Goal: Information Seeking & Learning: Check status

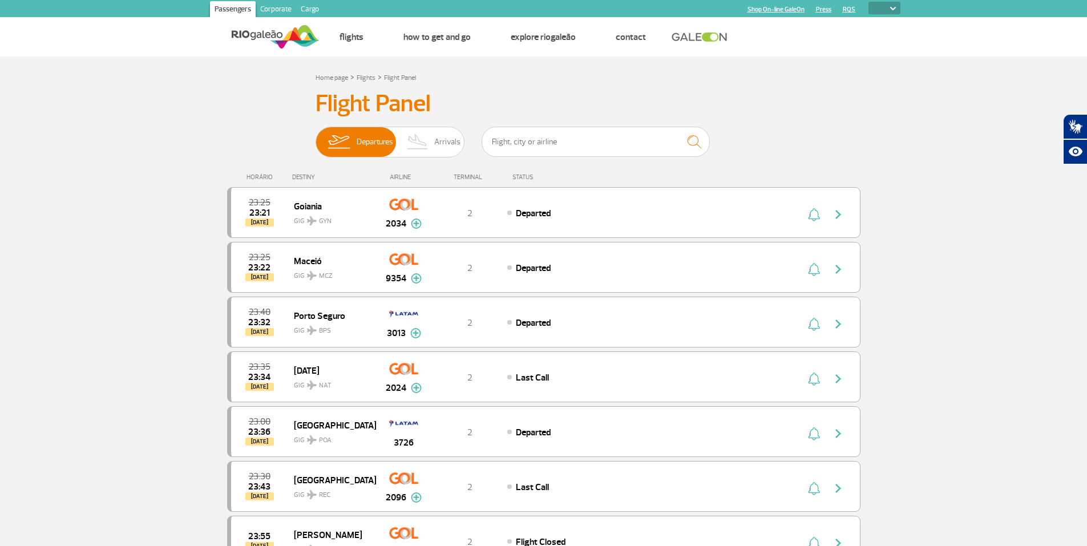
select select
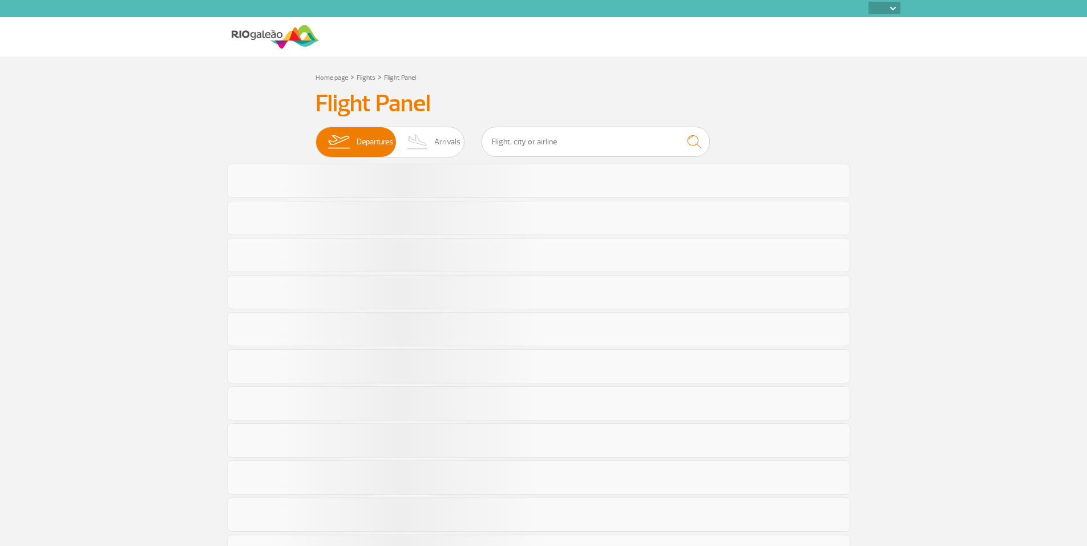
select select
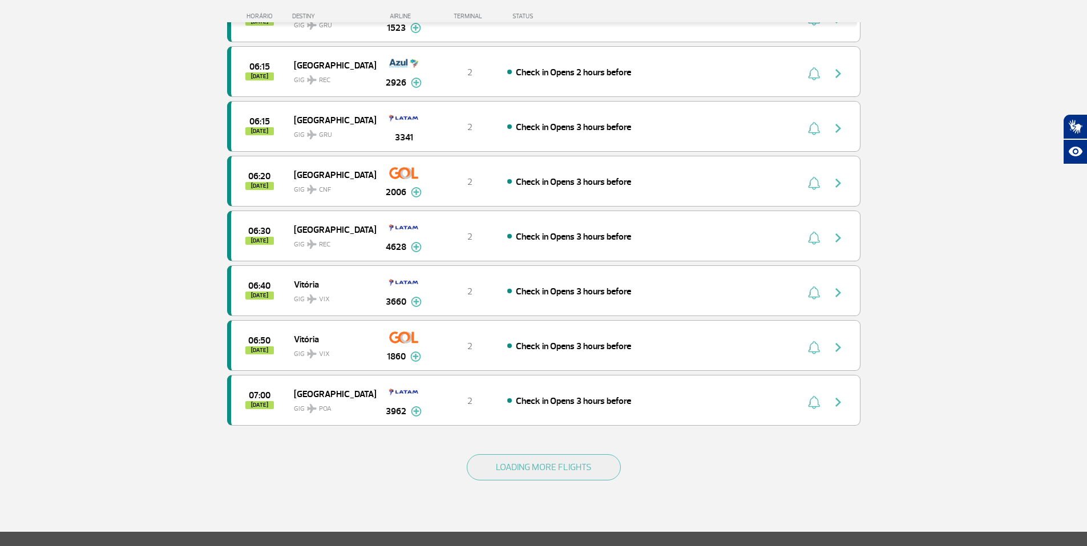
scroll to position [867, 0]
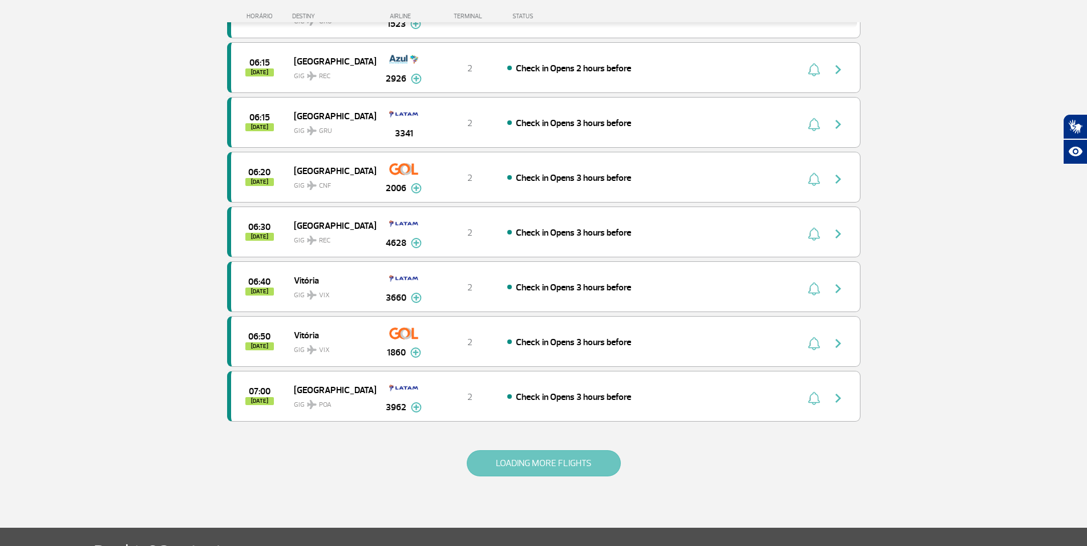
click at [580, 452] on button "LOADING MORE FLIGHTS" at bounding box center [544, 463] width 154 height 26
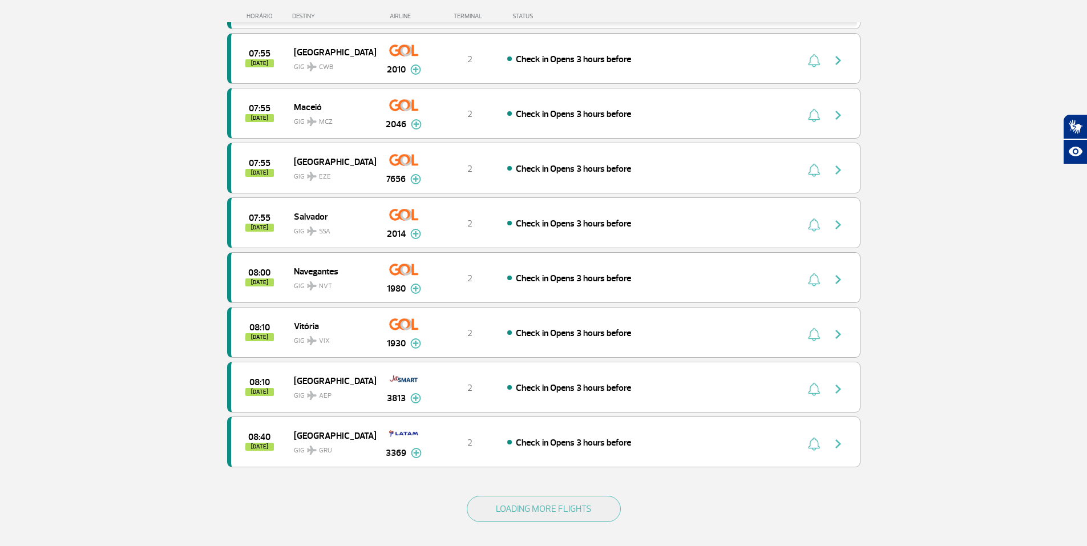
scroll to position [1940, 0]
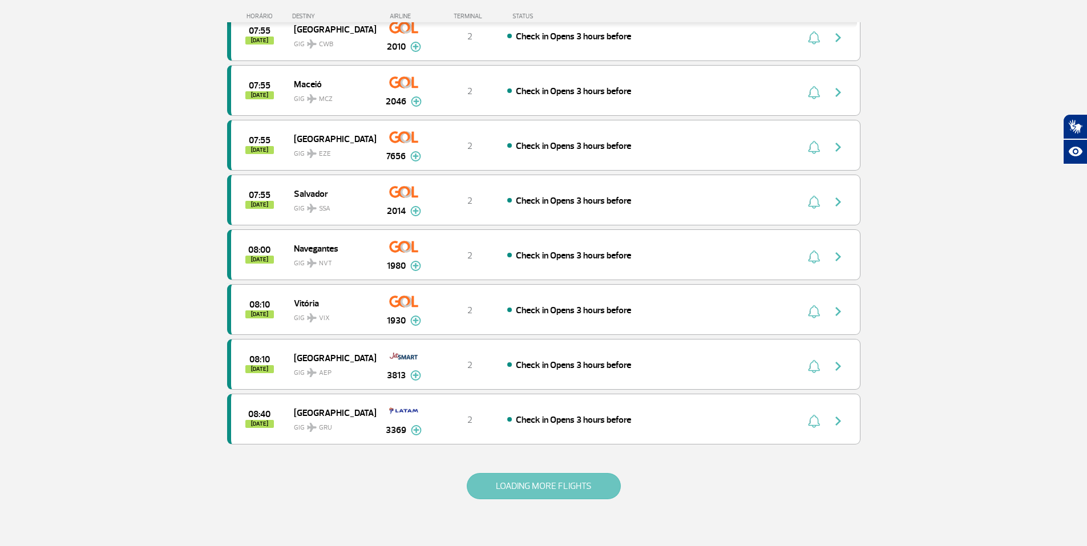
click at [574, 486] on button "LOADING MORE FLIGHTS" at bounding box center [544, 486] width 154 height 26
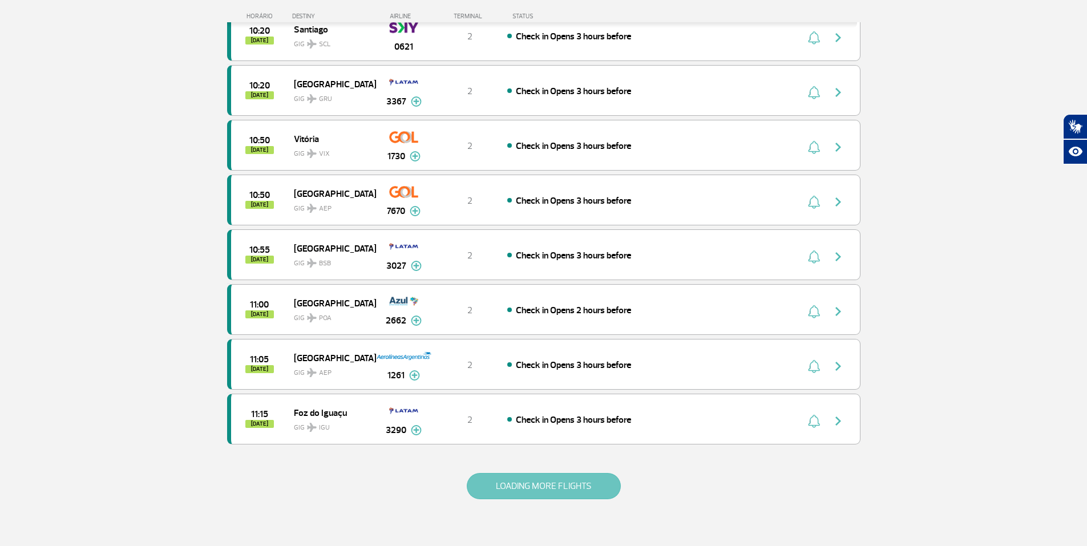
scroll to position [3059, 0]
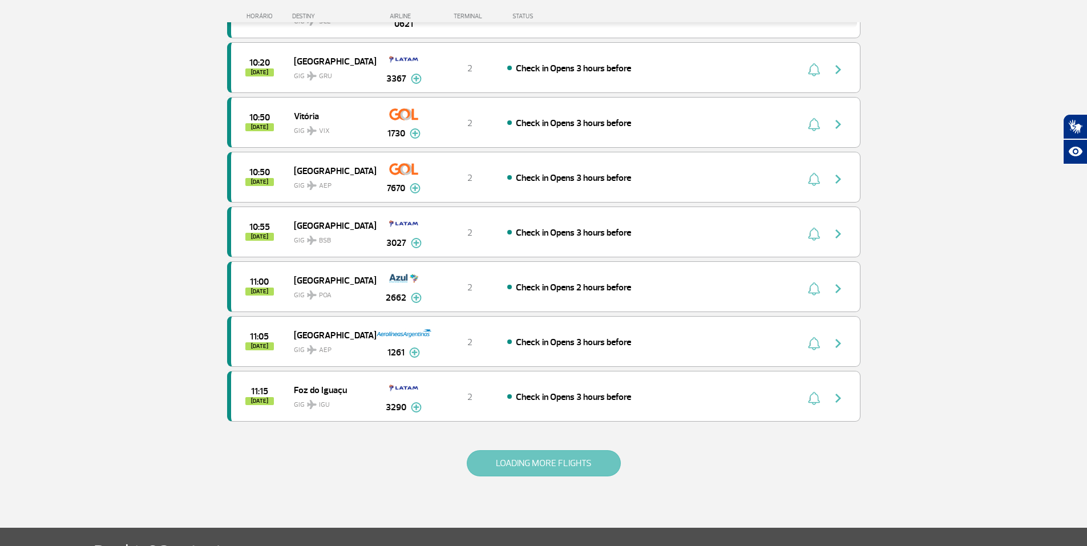
click at [578, 476] on button "LOADING MORE FLIGHTS" at bounding box center [544, 463] width 154 height 26
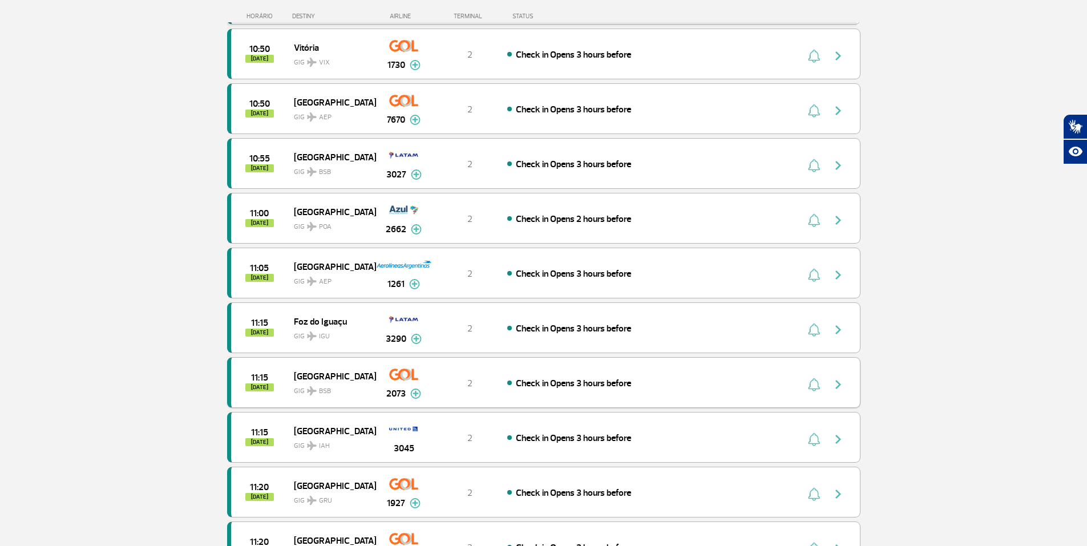
scroll to position [3150, 0]
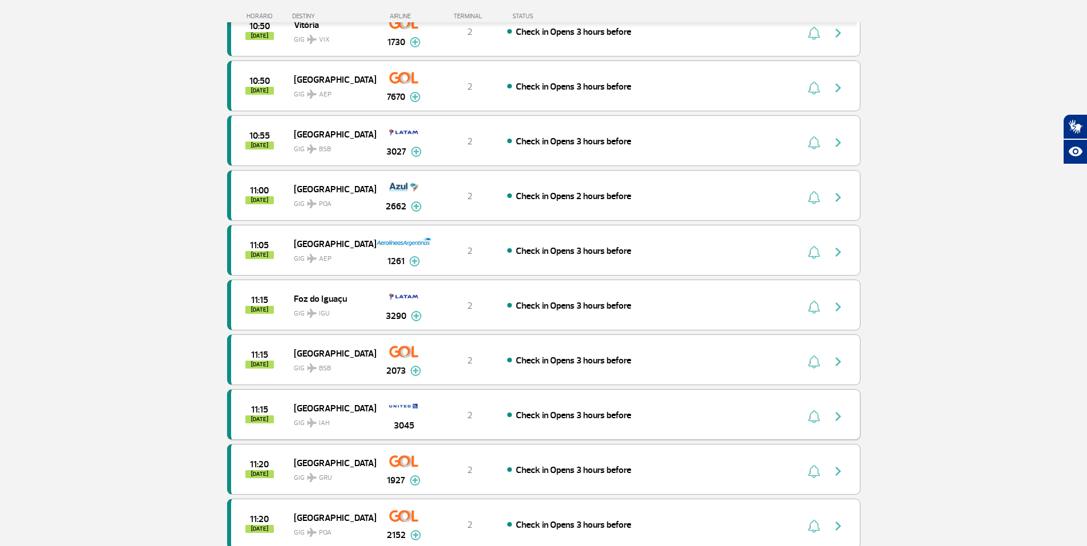
click at [839, 414] on img "button" at bounding box center [838, 417] width 14 height 14
click at [724, 415] on div "Check in Opens 3 hours before" at bounding box center [633, 415] width 252 height 13
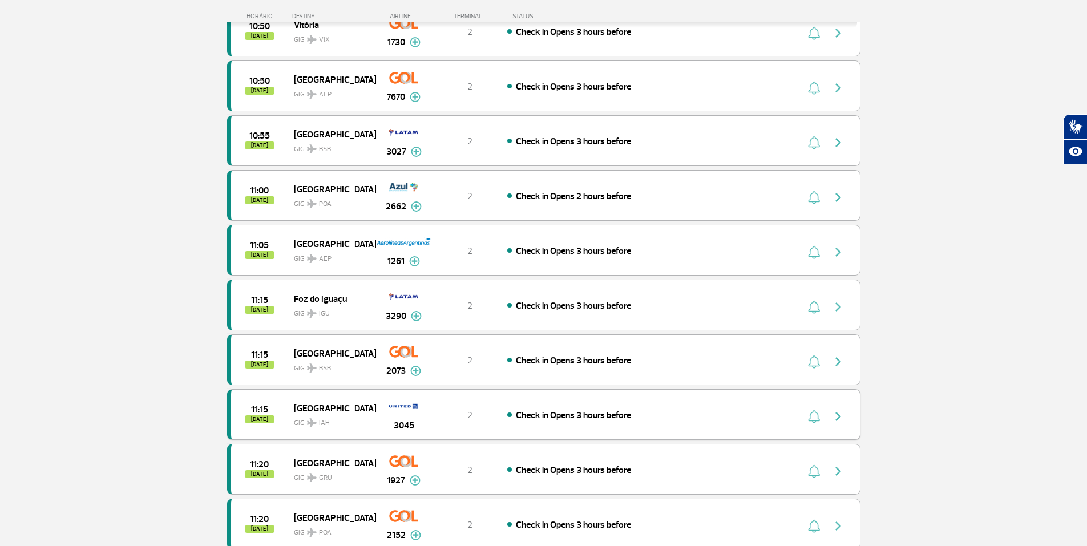
click at [724, 418] on div "Check in Opens 3 hours before" at bounding box center [633, 415] width 252 height 13
click at [841, 413] on img "button" at bounding box center [838, 417] width 14 height 14
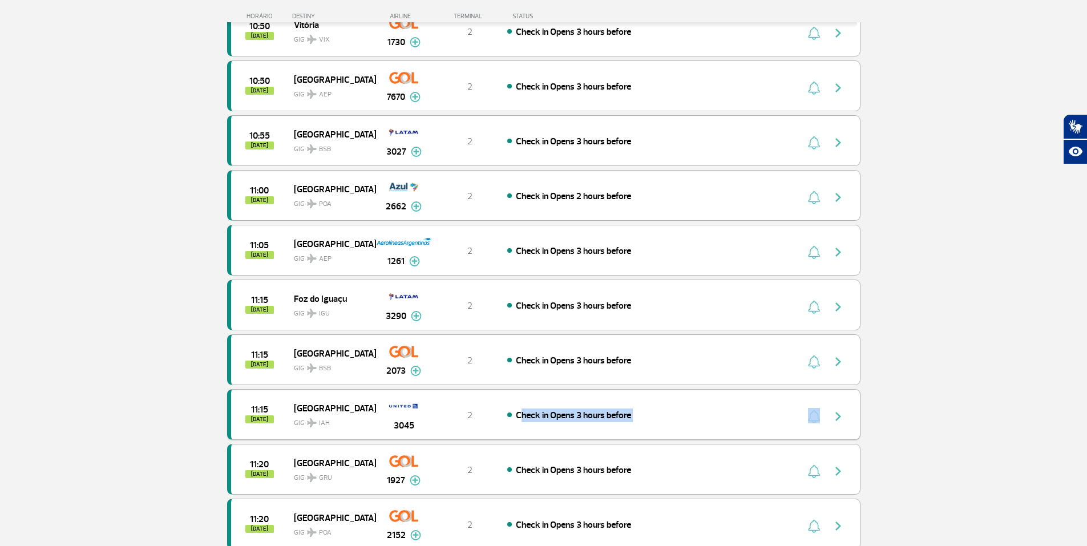
click at [841, 413] on img "button" at bounding box center [838, 417] width 14 height 14
click at [752, 421] on div "Check in Opens 3 hours before" at bounding box center [633, 415] width 252 height 13
click at [478, 417] on div "2" at bounding box center [469, 415] width 75 height 13
